Goal: Transaction & Acquisition: Purchase product/service

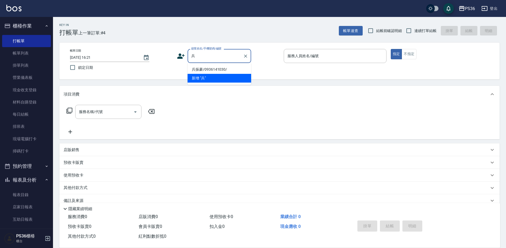
drag, startPoint x: 227, startPoint y: 68, endPoint x: 247, endPoint y: 71, distance: 20.4
click at [227, 68] on li "兵振豪/0936141030/" at bounding box center [219, 69] width 64 height 9
type input "兵振豪/0936141030/"
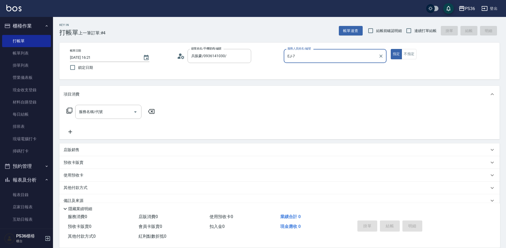
type input "EJ-7"
click at [106, 110] on input "服務名稱/代號" at bounding box center [104, 111] width 53 height 9
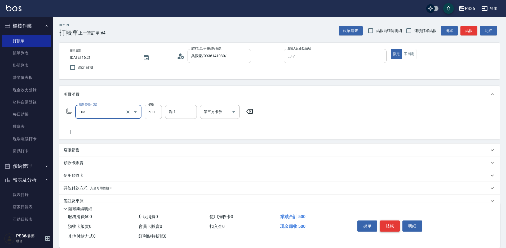
type input "B級洗剪(103)"
click at [395, 225] on button "結帳" at bounding box center [390, 225] width 20 height 11
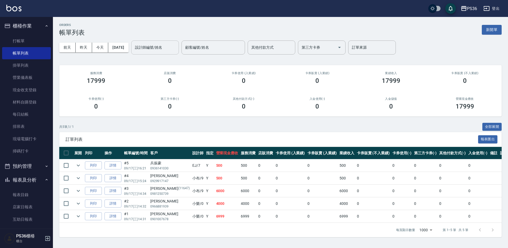
click at [159, 48] on input "設計師編號/姓名" at bounding box center [155, 47] width 43 height 9
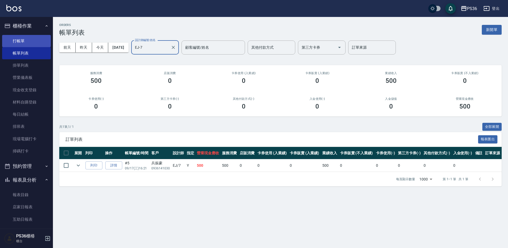
type input "EJ-7"
click at [12, 42] on link "打帳單" at bounding box center [26, 41] width 49 height 12
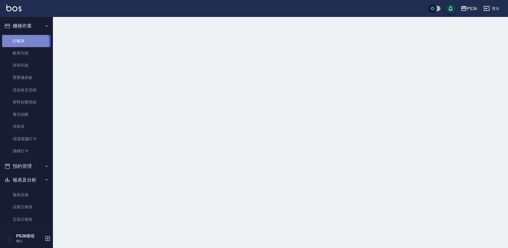
click at [12, 42] on link "打帳單" at bounding box center [26, 41] width 49 height 12
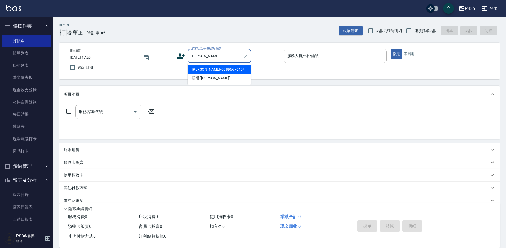
click at [223, 71] on li "[PERSON_NAME]/0989667640/" at bounding box center [219, 69] width 64 height 9
type input "[PERSON_NAME]/0989667640/"
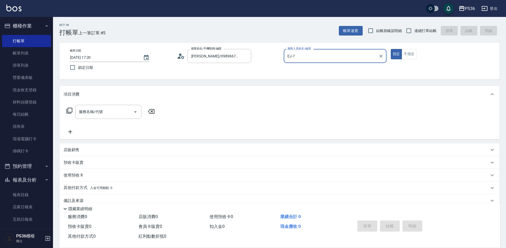
type input "EJ-7"
click at [100, 112] on div "服務名稱/代號 服務名稱/代號" at bounding box center [108, 112] width 66 height 14
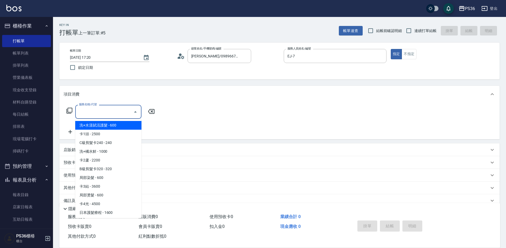
click at [70, 111] on icon at bounding box center [69, 110] width 6 height 6
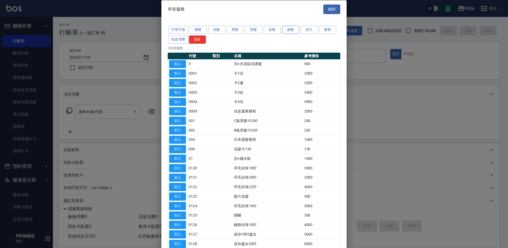
click at [283, 30] on button "接髮" at bounding box center [290, 30] width 17 height 8
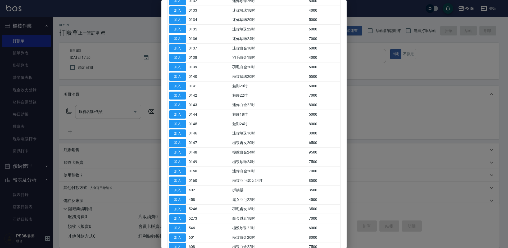
scroll to position [159, 0]
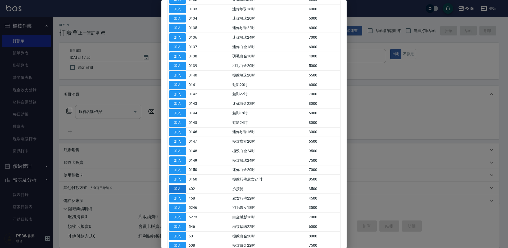
click at [176, 188] on button "加入" at bounding box center [177, 189] width 17 height 8
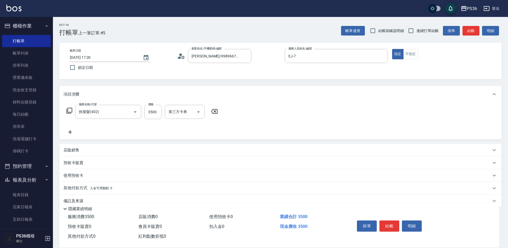
type input "拆接髮(402)"
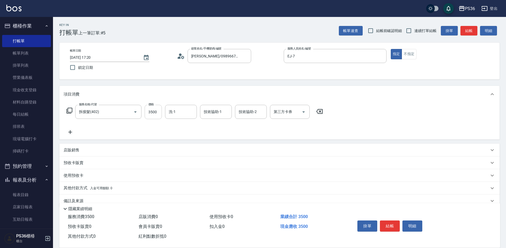
click at [158, 114] on input "3500" at bounding box center [153, 112] width 17 height 14
type input "6000"
click at [392, 222] on button "結帳" at bounding box center [390, 225] width 20 height 11
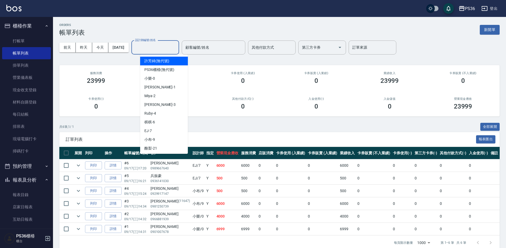
click at [164, 51] on input "設計師編號/姓名" at bounding box center [155, 47] width 43 height 9
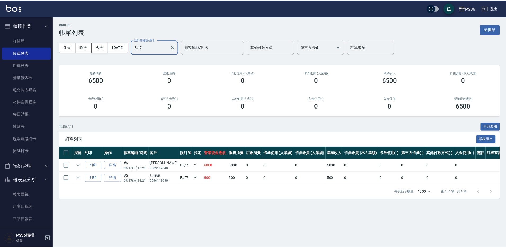
scroll to position [53, 0]
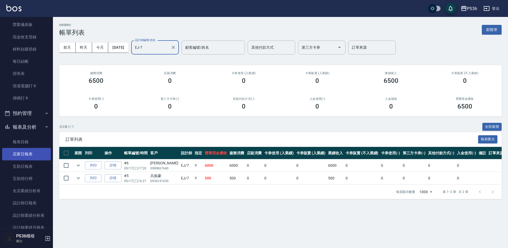
type input "EJ-7"
click at [21, 154] on link "店家日報表" at bounding box center [26, 154] width 49 height 12
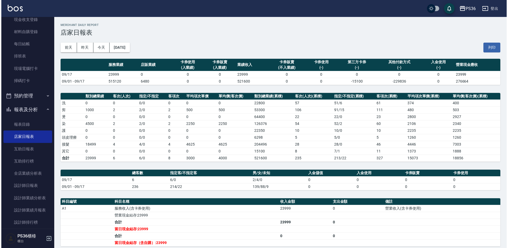
scroll to position [132, 0]
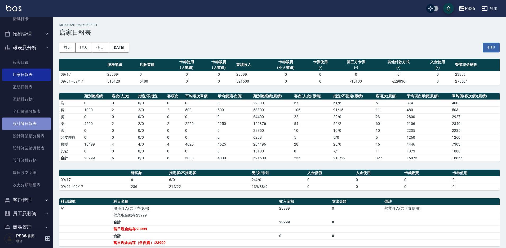
click at [28, 126] on link "設計師日報表" at bounding box center [26, 124] width 49 height 12
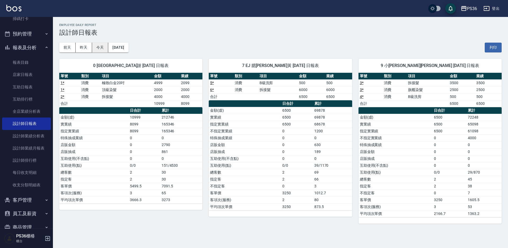
click at [93, 47] on button "今天" at bounding box center [100, 48] width 16 height 10
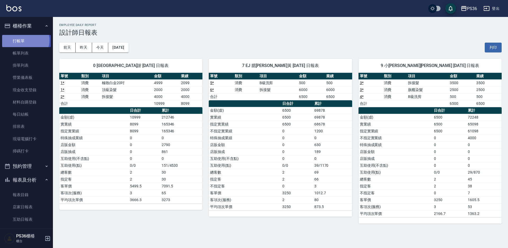
click at [25, 40] on link "打帳單" at bounding box center [26, 41] width 49 height 12
